Goal: Navigation & Orientation: Find specific page/section

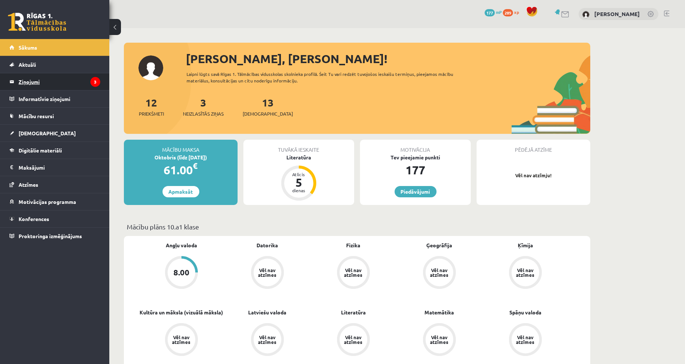
click at [90, 74] on legend "Ziņojumi 3" at bounding box center [60, 81] width 82 height 17
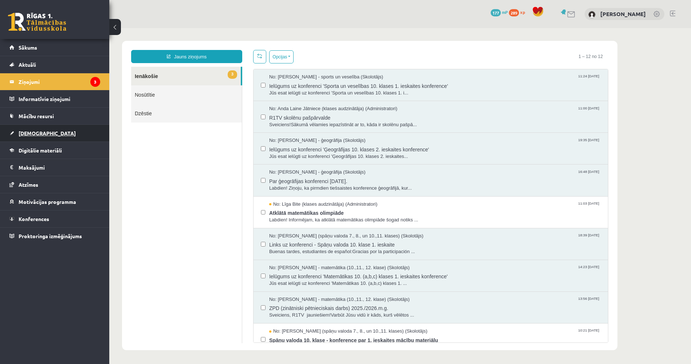
click at [69, 136] on link "[DEMOGRAPHIC_DATA]" at bounding box center [54, 133] width 91 height 17
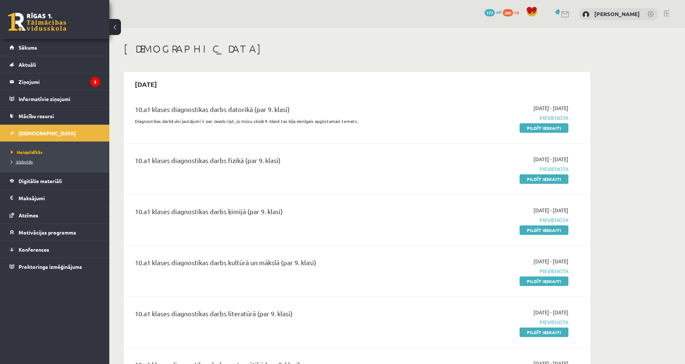
click at [24, 159] on span "Izlabotās" at bounding box center [22, 162] width 22 height 6
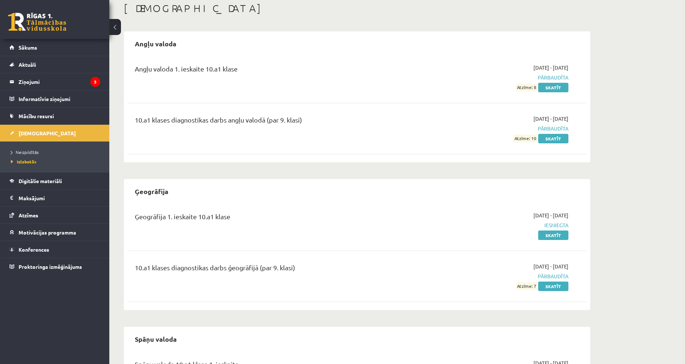
scroll to position [37, 0]
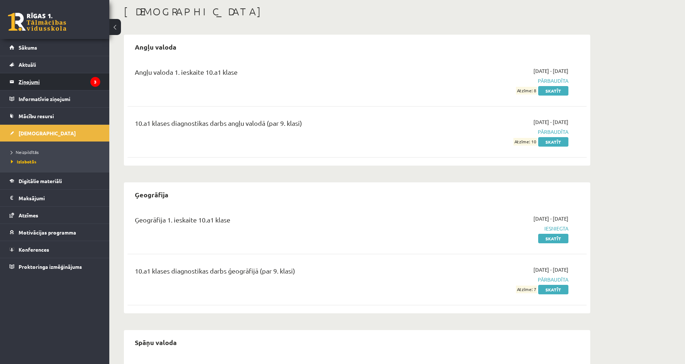
click at [44, 81] on legend "Ziņojumi 3" at bounding box center [60, 81] width 82 height 17
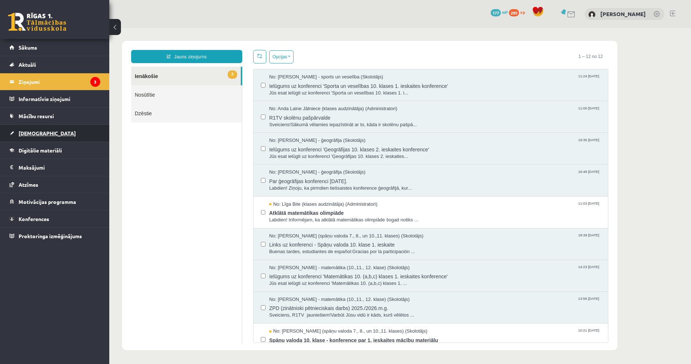
click at [69, 127] on link "[DEMOGRAPHIC_DATA]" at bounding box center [54, 133] width 91 height 17
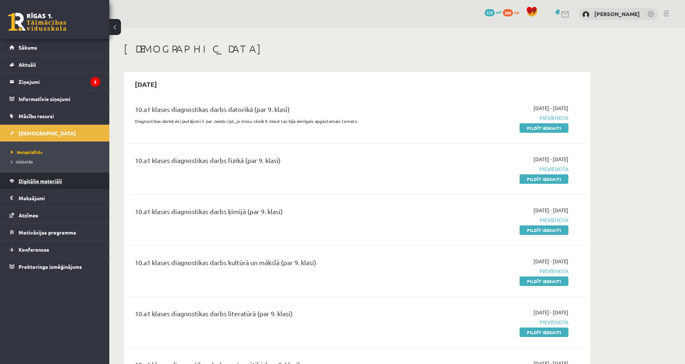
click at [78, 176] on link "Digitālie materiāli" at bounding box center [54, 180] width 91 height 17
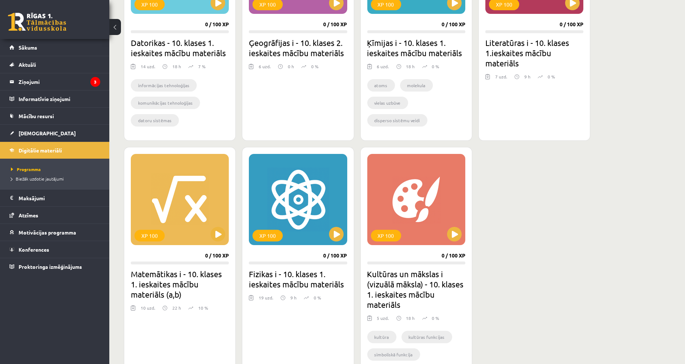
scroll to position [288, 0]
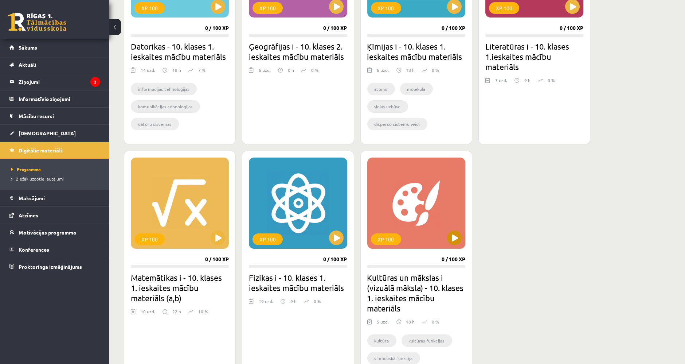
click at [440, 208] on div "XP 100" at bounding box center [416, 202] width 98 height 91
